Goal: Check status: Check status

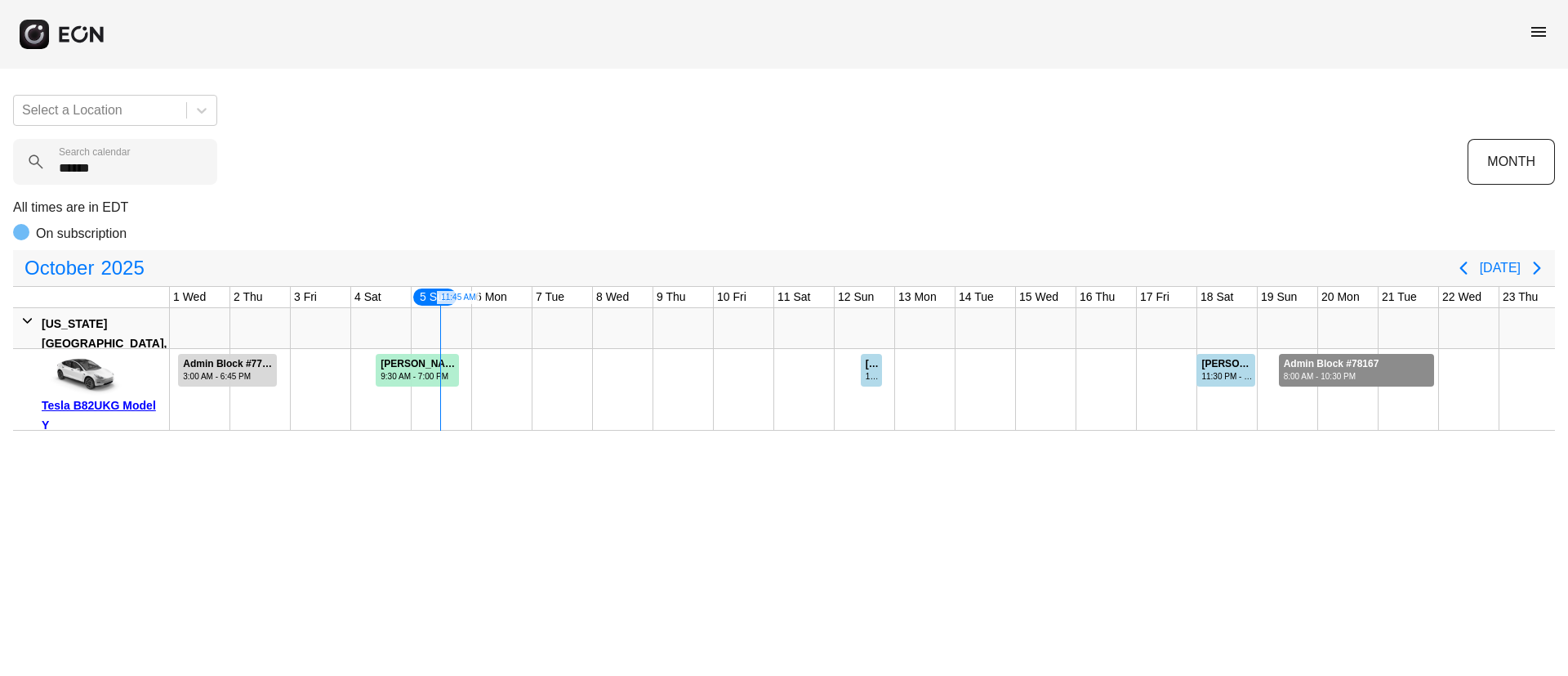
scroll to position [0, 243]
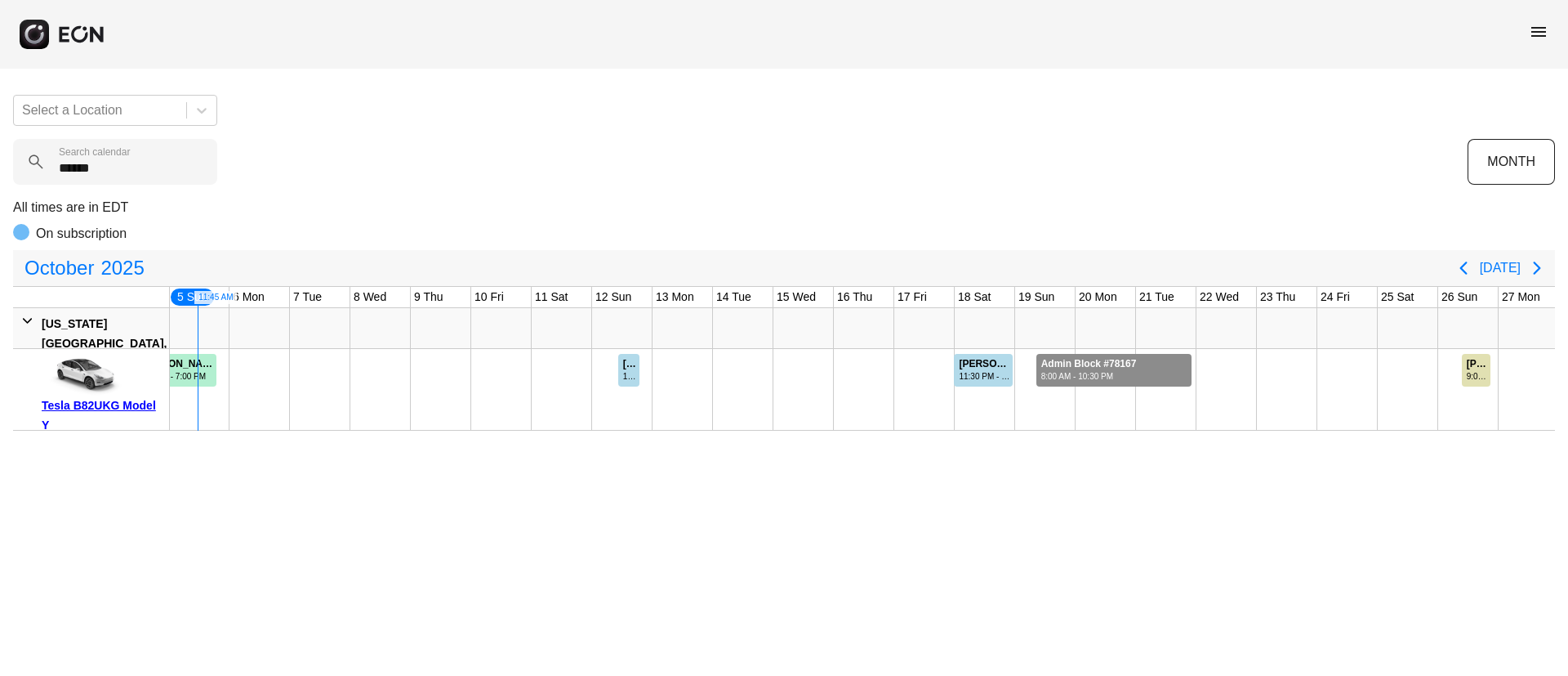
click at [1532, 25] on span "menu" at bounding box center [1539, 32] width 20 height 20
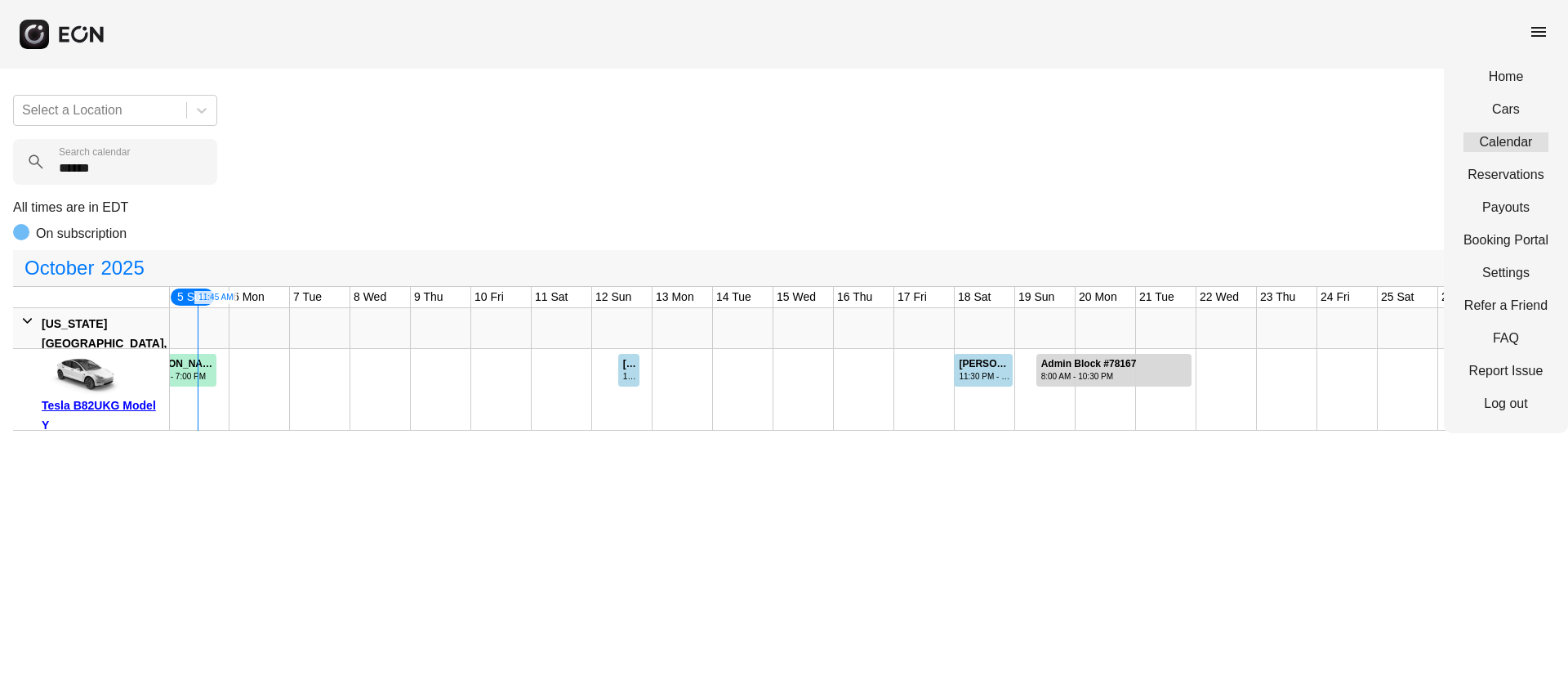
click at [1493, 139] on link "Calendar" at bounding box center [1506, 142] width 85 height 20
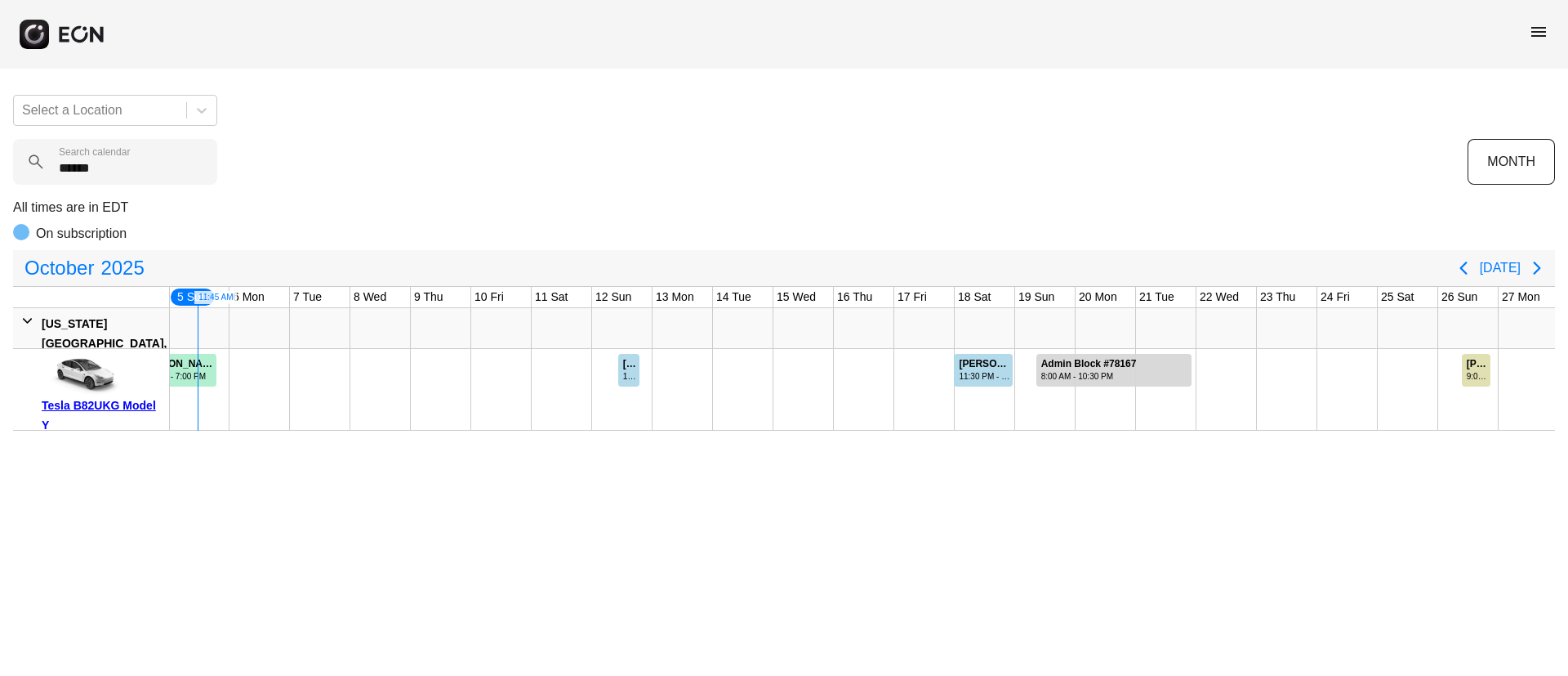
click at [1533, 34] on span "menu" at bounding box center [1539, 32] width 20 height 20
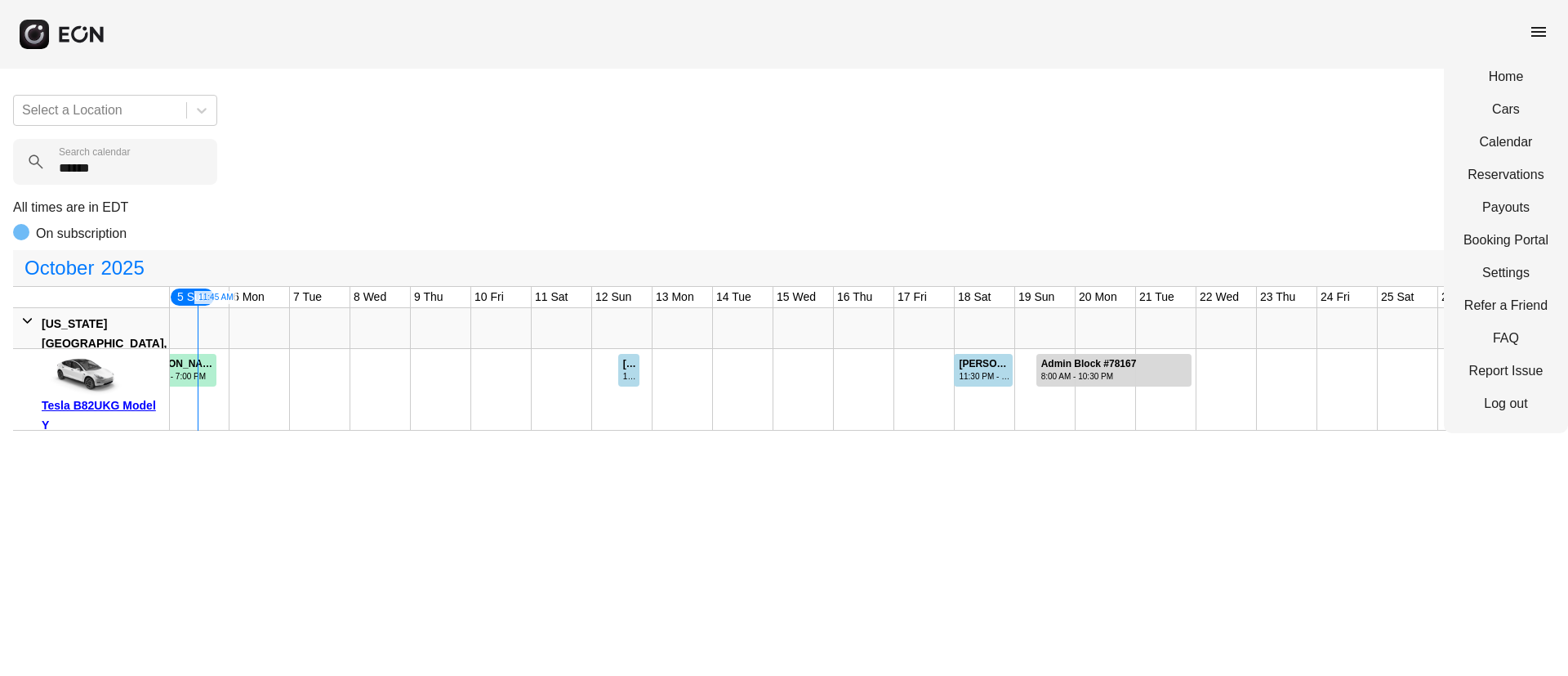
click at [1500, 162] on div "Home Cars Calendar Reservations Payouts Booking Portal Settings Refer a Friend …" at bounding box center [1506, 240] width 124 height 386
click at [1504, 170] on link "Reservations" at bounding box center [1506, 175] width 85 height 20
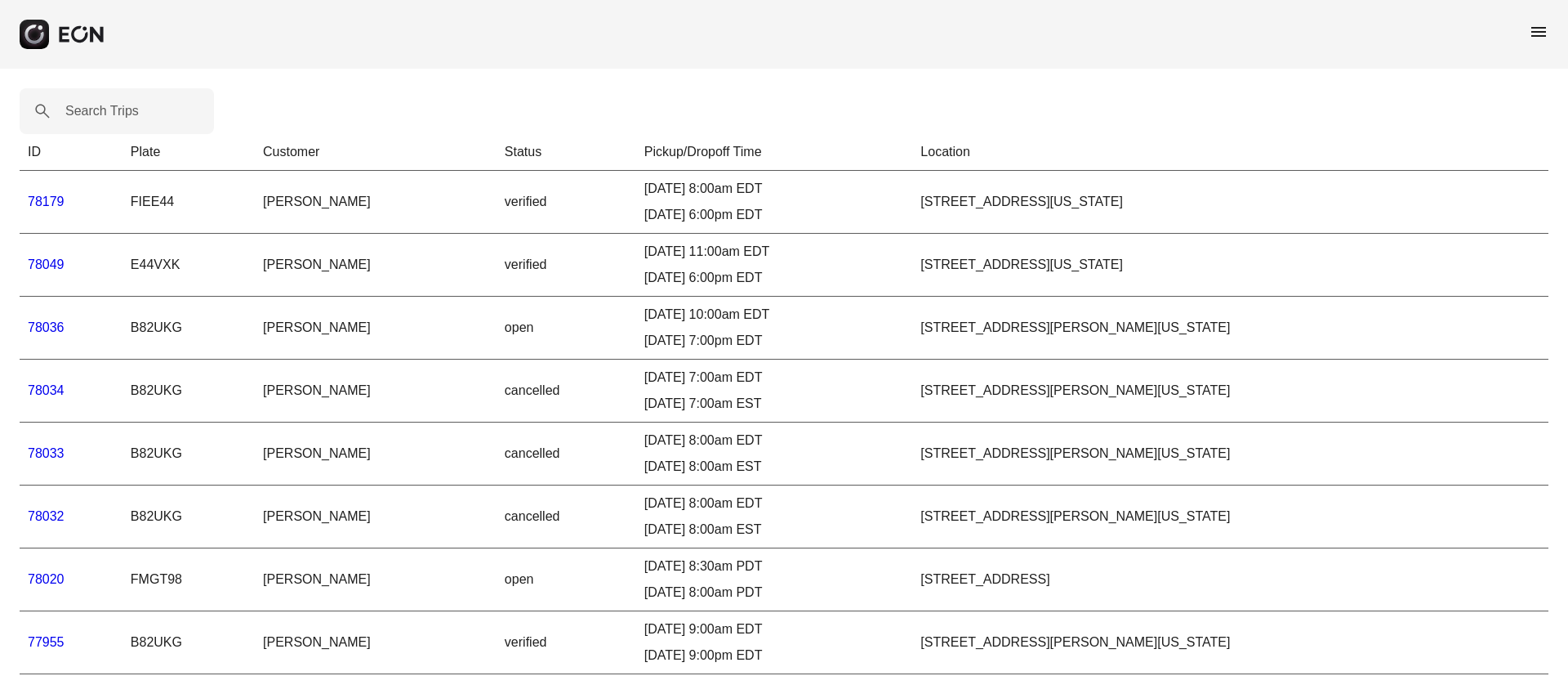
click at [93, 114] on label "Search Trips" at bounding box center [102, 111] width 74 height 20
click at [93, 114] on Trips "Search Trips" at bounding box center [116, 110] width 195 height 45
paste Trips "*****"
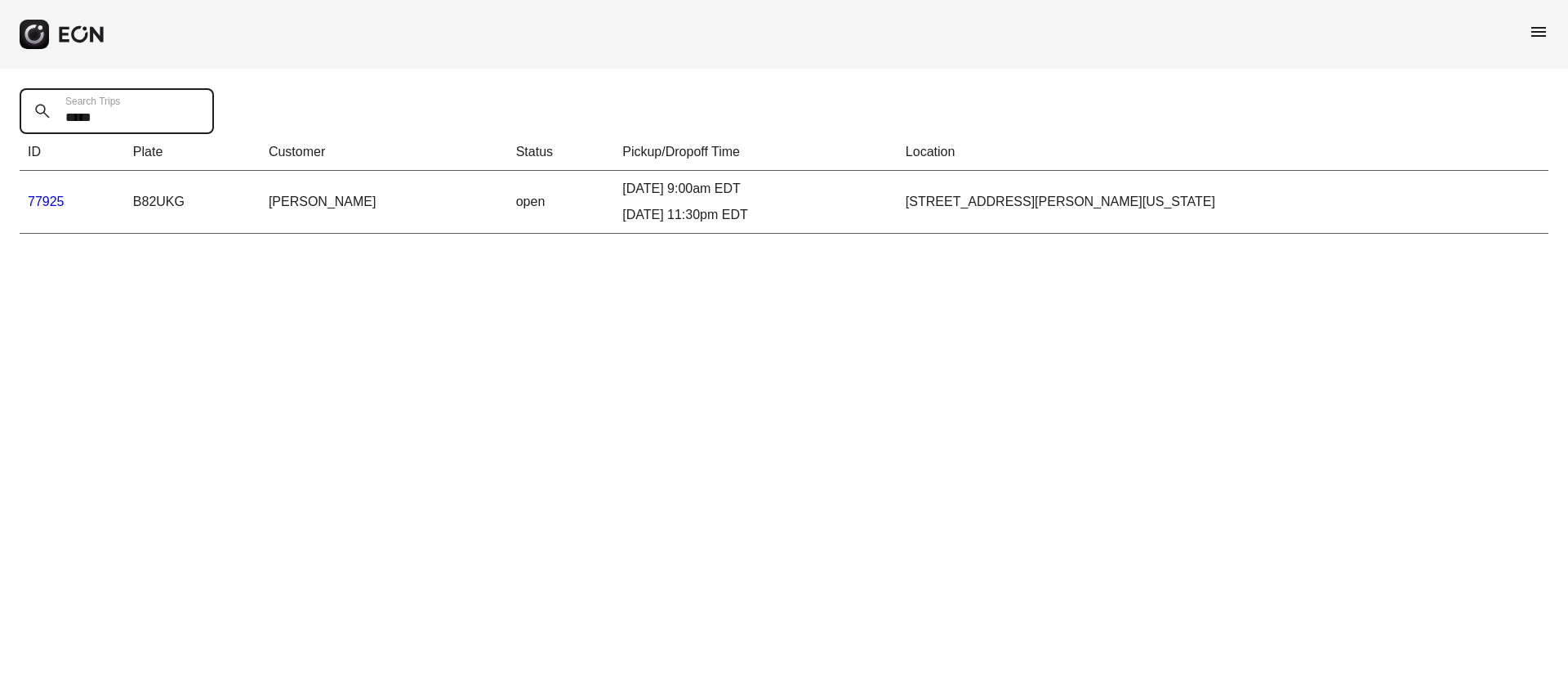
type Trips "*****"
click at [49, 200] on link "77925" at bounding box center [45, 202] width 36 height 14
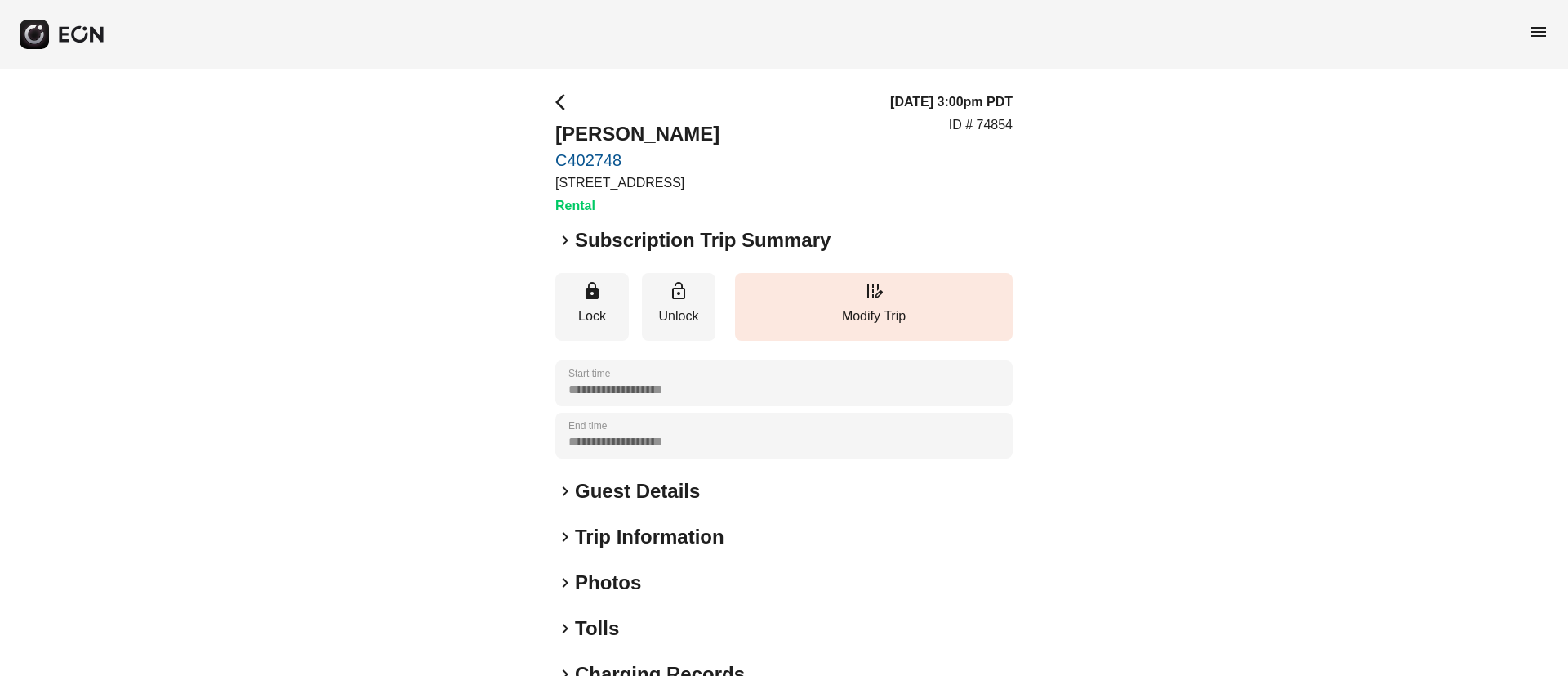
click at [588, 243] on h2 "Subscription Trip Summary" at bounding box center [703, 239] width 256 height 26
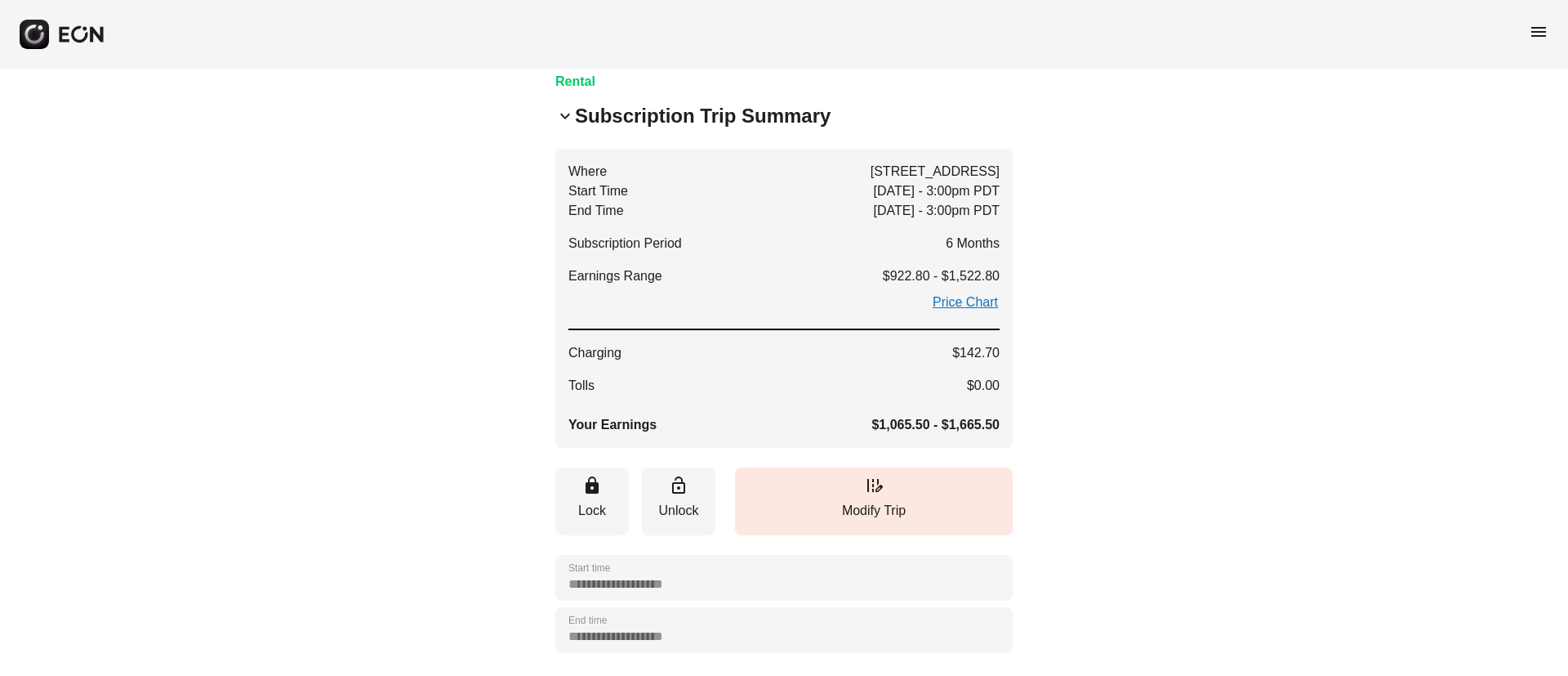
scroll to position [91, 0]
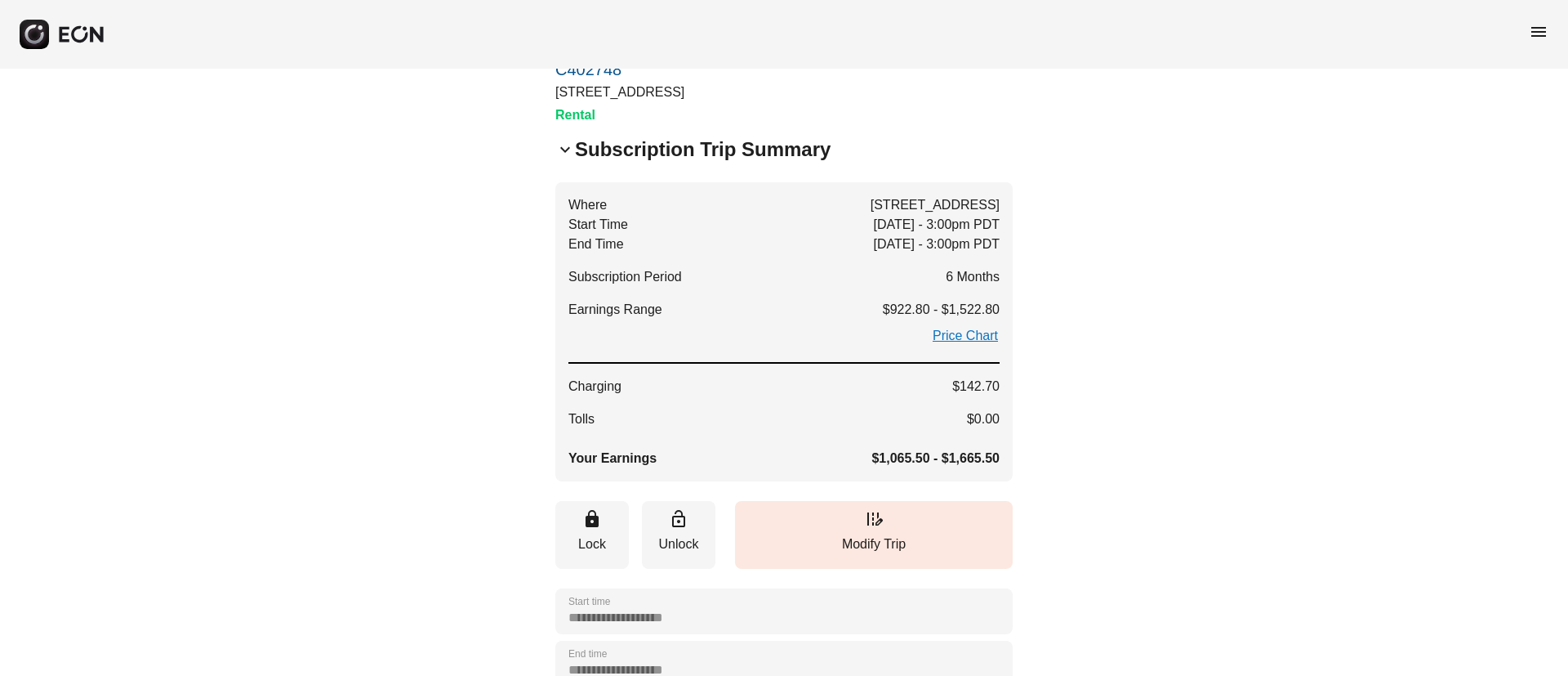
click at [625, 157] on h2 "Subscription Trip Summary" at bounding box center [703, 149] width 256 height 26
